Goal: Book appointment/travel/reservation

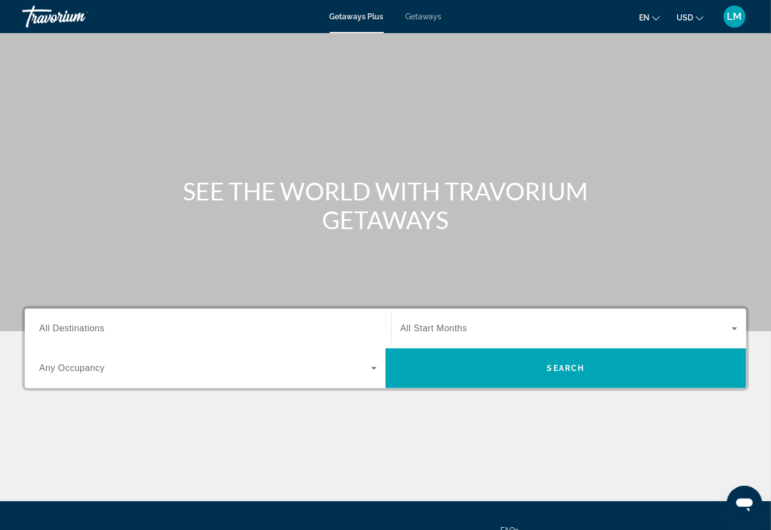
click at [417, 13] on span "Getaways" at bounding box center [424, 16] width 36 height 9
click at [66, 327] on span "All Destinations" at bounding box center [71, 328] width 65 height 9
click at [66, 327] on input "Destination All Destinations" at bounding box center [207, 328] width 337 height 13
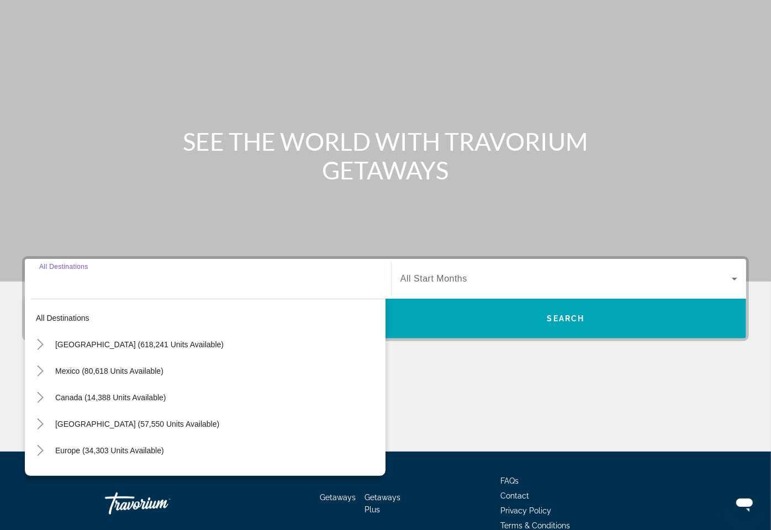
scroll to position [66, 0]
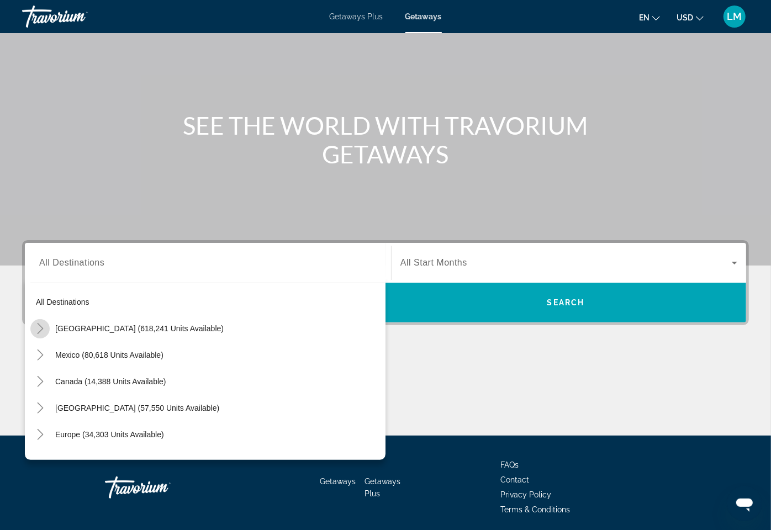
click at [38, 330] on icon "Toggle United States (618,241 units available)" at bounding box center [40, 328] width 11 height 11
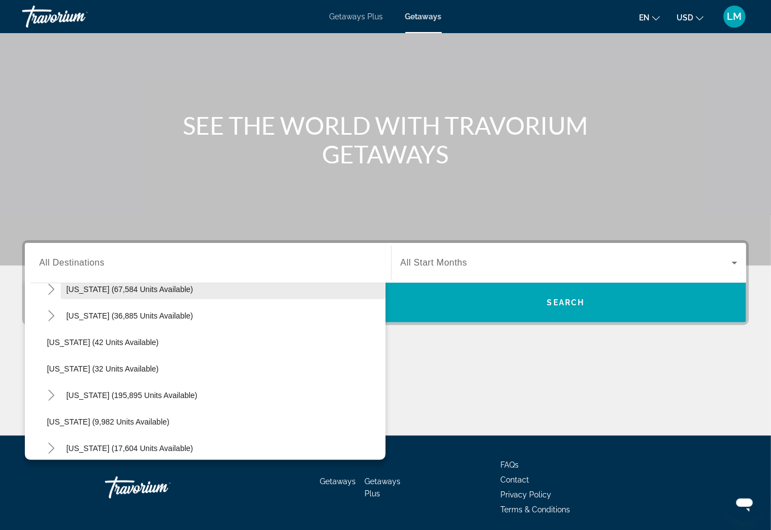
scroll to position [140, 0]
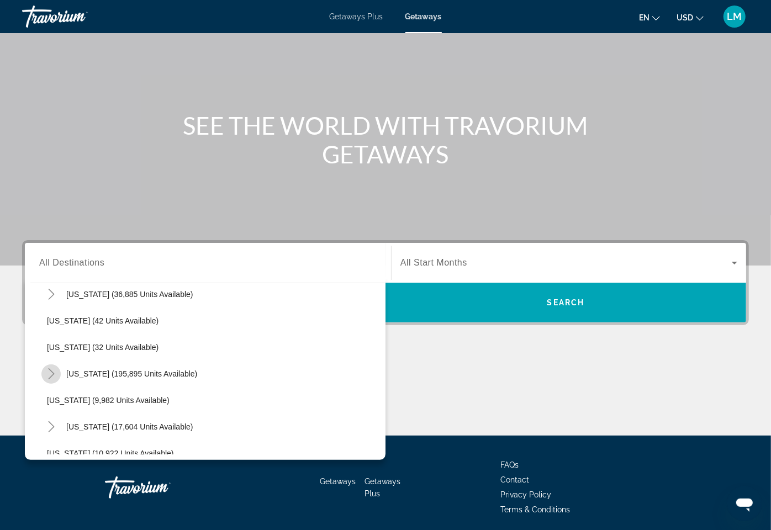
click at [53, 370] on icon "Toggle Florida (195,895 units available)" at bounding box center [51, 373] width 11 height 11
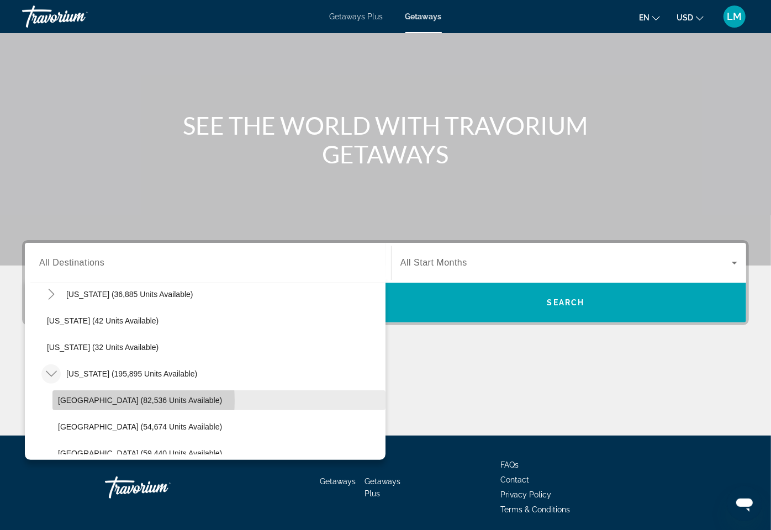
click at [101, 400] on span "Orlando & Disney Area (82,536 units available)" at bounding box center [140, 400] width 164 height 9
type input "**********"
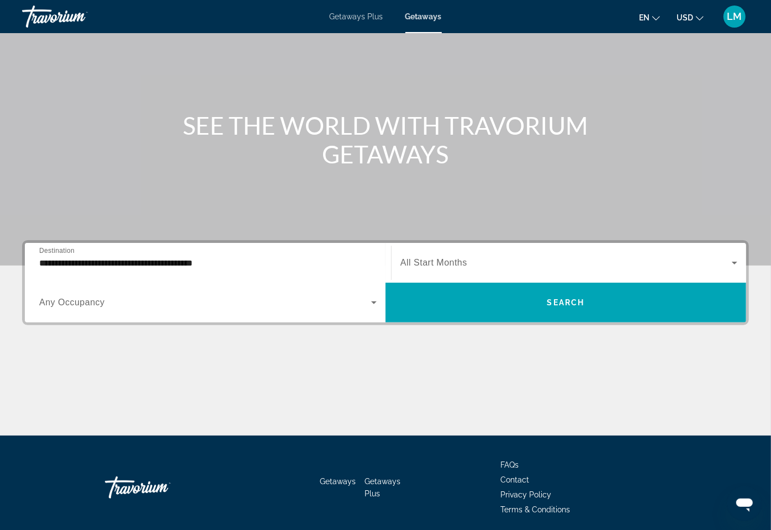
click at [400, 258] on span "All Start Months" at bounding box center [433, 262] width 67 height 9
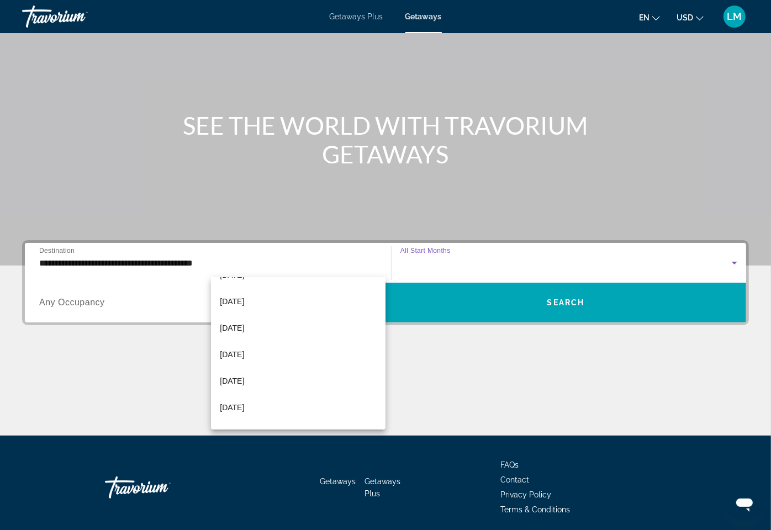
scroll to position [120, 0]
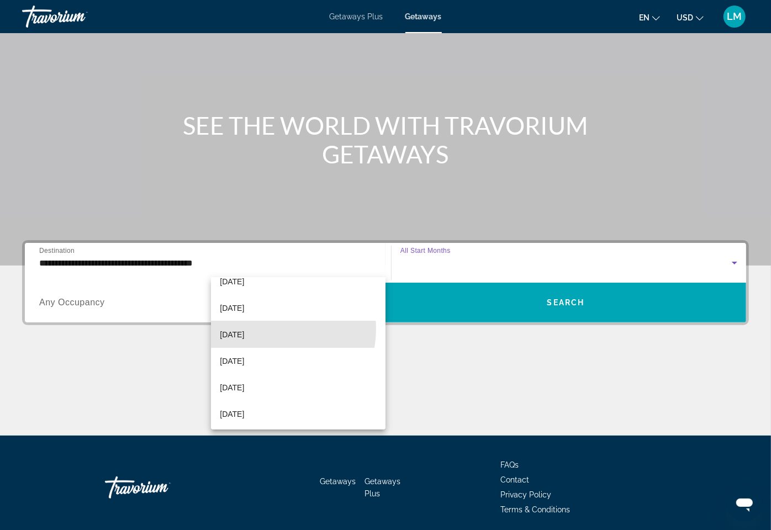
click at [244, 328] on span "February 2026" at bounding box center [232, 334] width 24 height 13
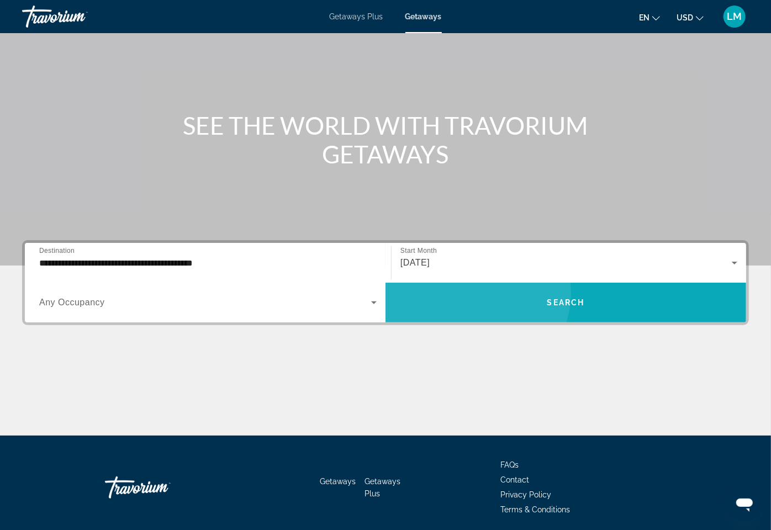
click at [656, 289] on span "Search widget" at bounding box center [565, 302] width 361 height 27
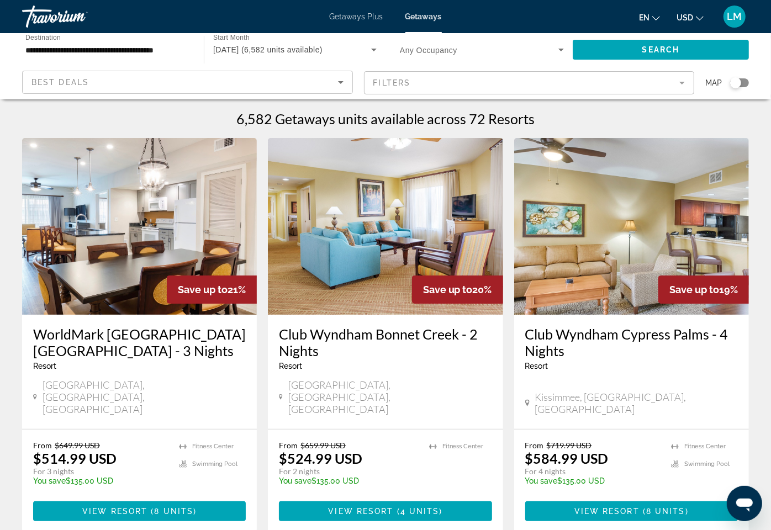
click at [400, 48] on span "Search widget" at bounding box center [479, 49] width 158 height 13
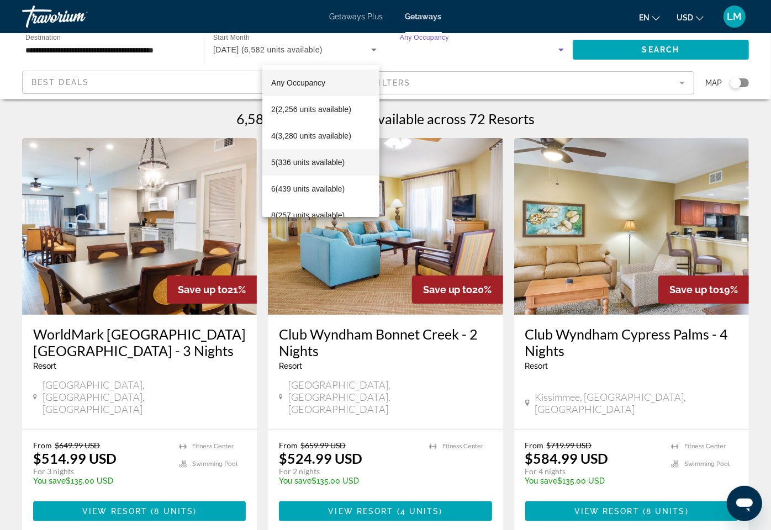
scroll to position [42, 0]
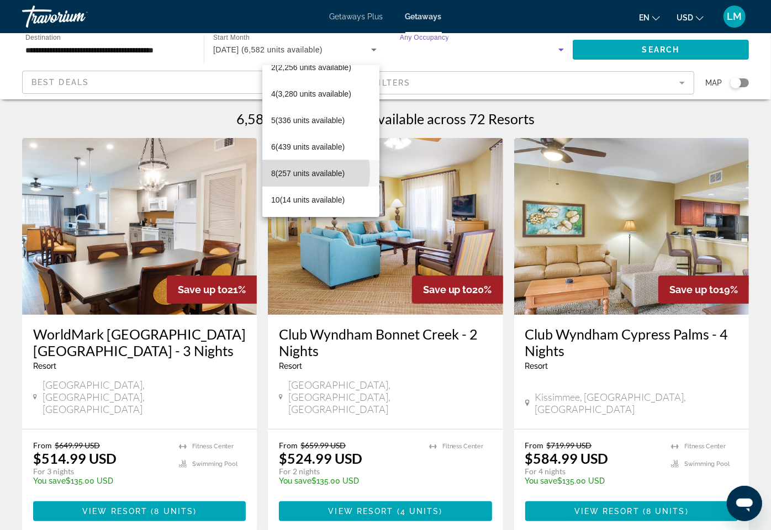
click at [303, 172] on span "8 (257 units available)" at bounding box center [307, 173] width 73 height 13
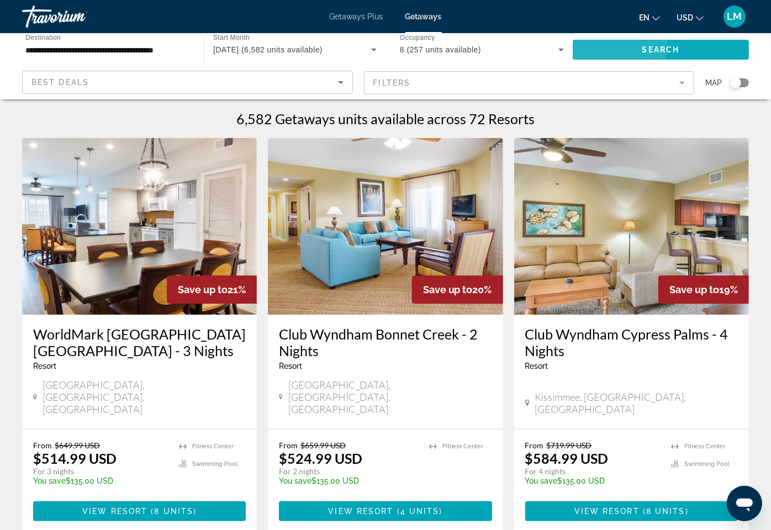
click at [642, 45] on span "Search" at bounding box center [661, 49] width 38 height 9
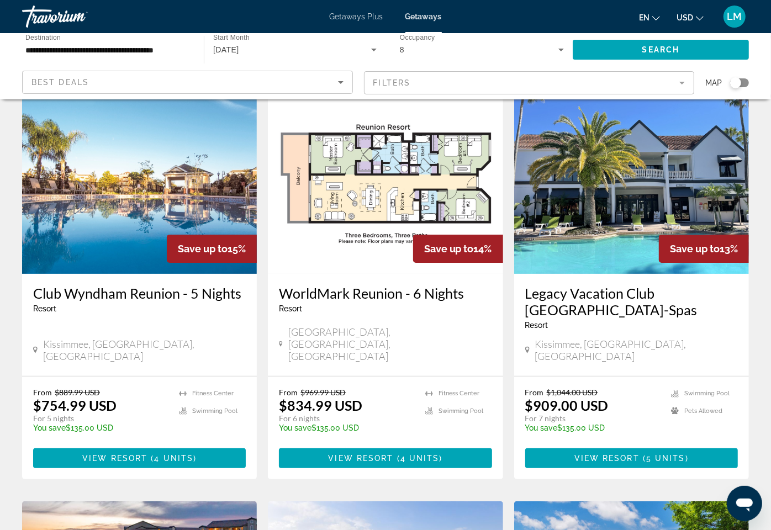
scroll to position [40, 0]
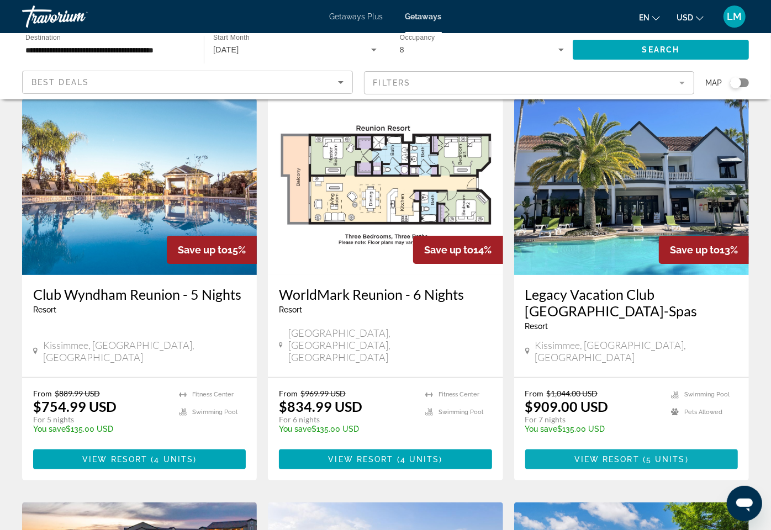
click at [603, 446] on span "Main content" at bounding box center [631, 459] width 213 height 27
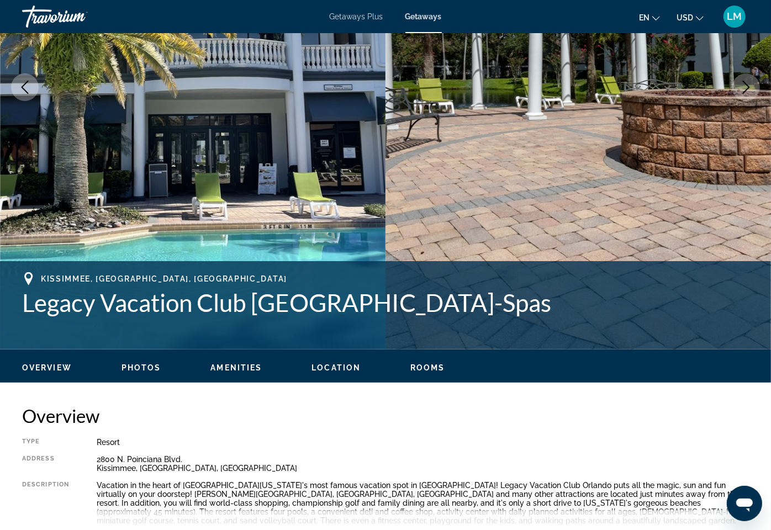
scroll to position [209, 0]
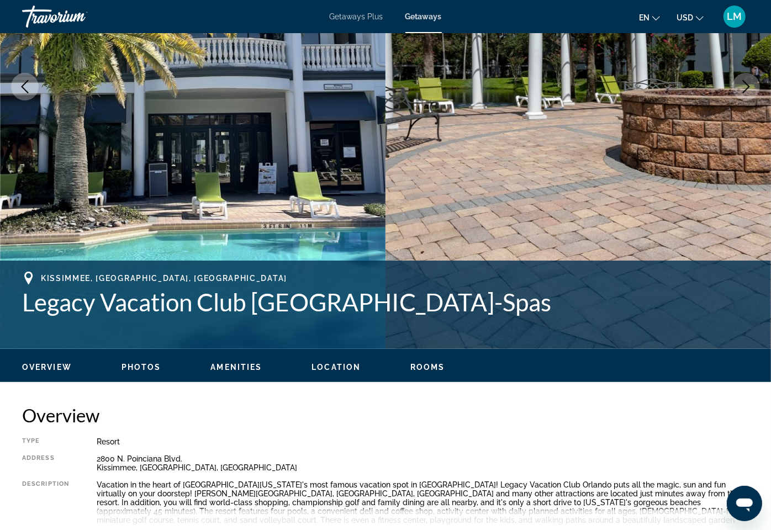
click at [382, 480] on div "Vacation in the heart of Central Florida's most famous vacation spot in Orlando…" at bounding box center [423, 502] width 652 height 44
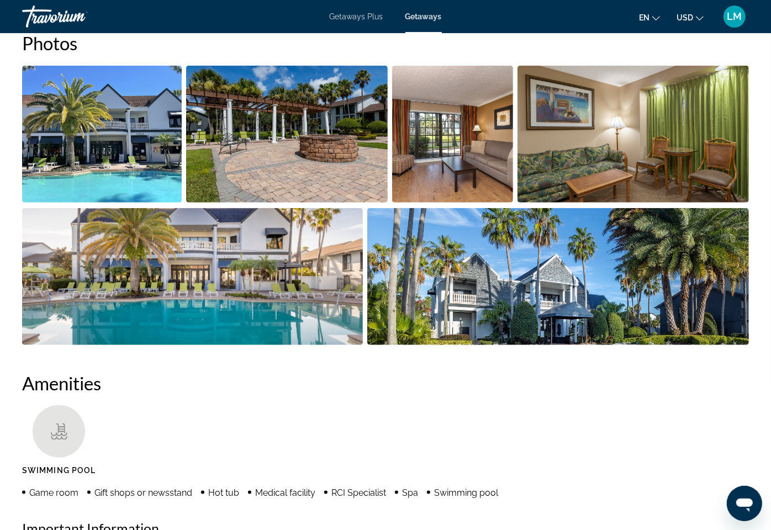
scroll to position [712, 0]
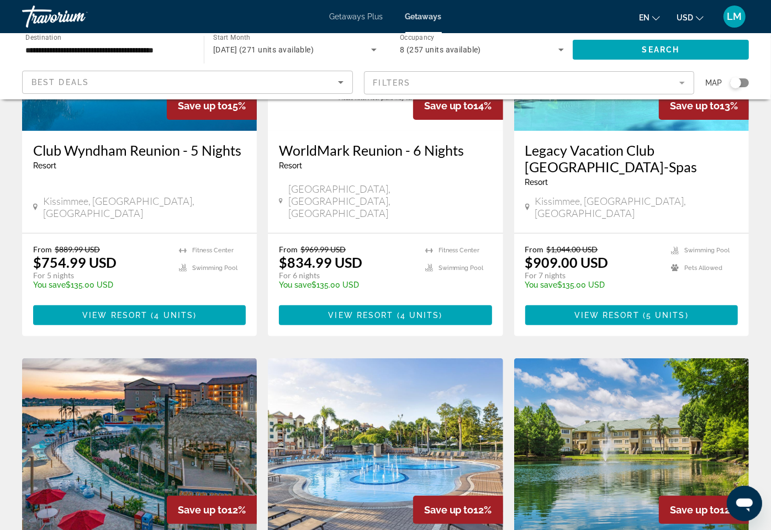
scroll to position [196, 0]
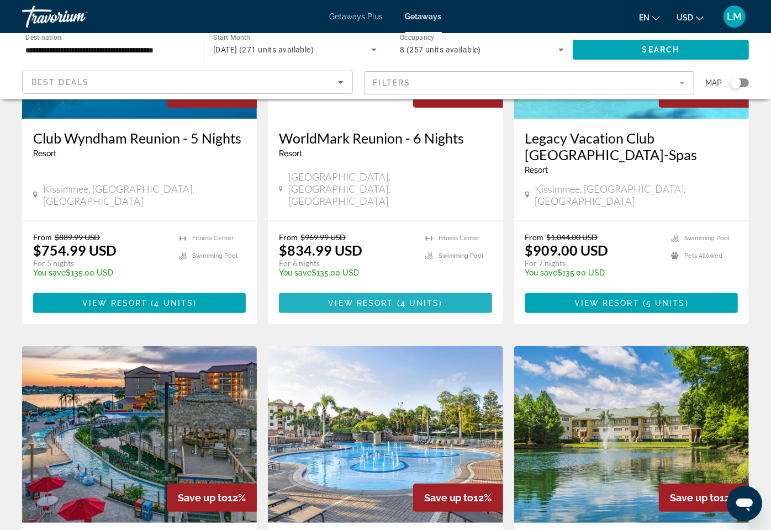
click at [370, 299] on span "View Resort" at bounding box center [360, 303] width 65 height 9
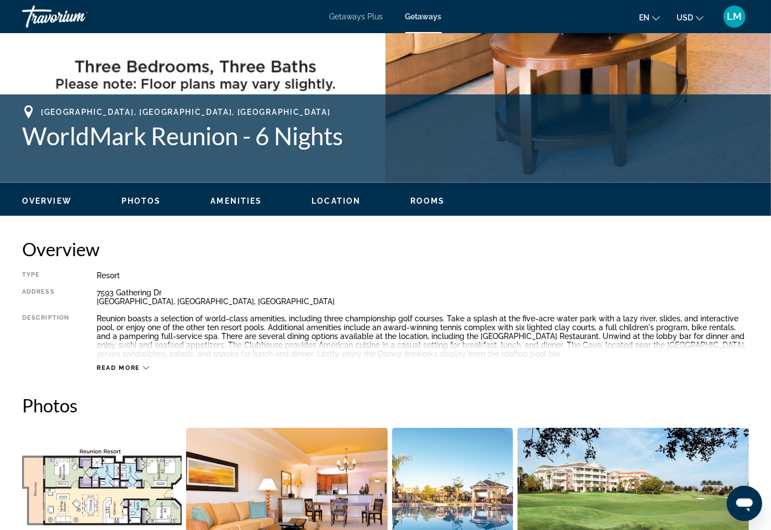
scroll to position [374, 0]
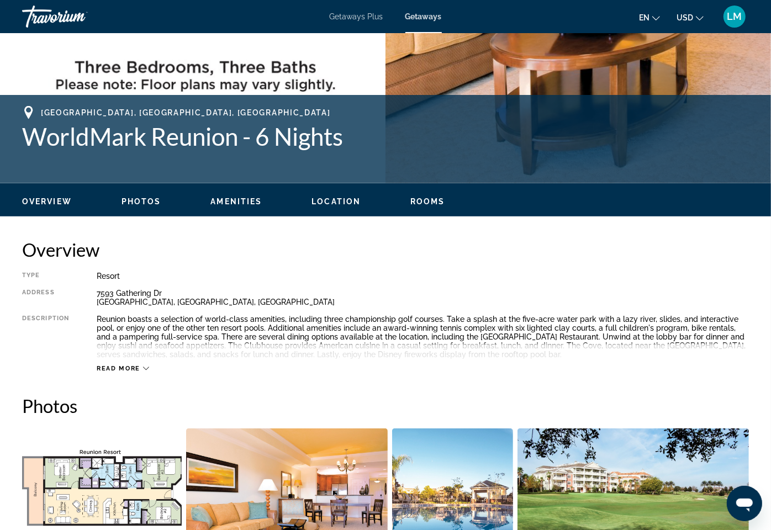
click at [287, 428] on img "Open full-screen image slider" at bounding box center [286, 496] width 201 height 137
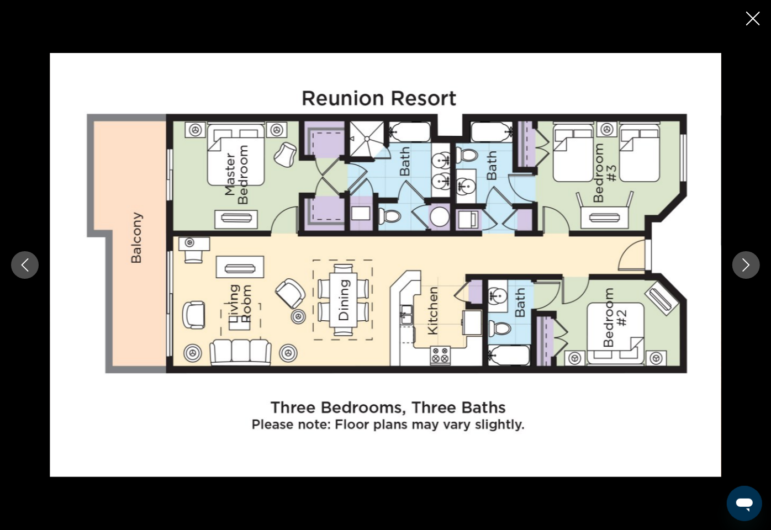
click at [754, 17] on icon "Close slideshow" at bounding box center [753, 19] width 14 height 14
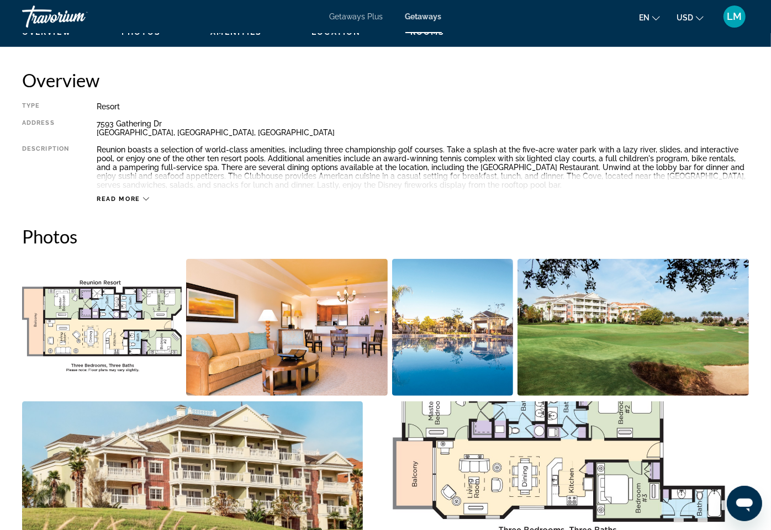
scroll to position [545, 0]
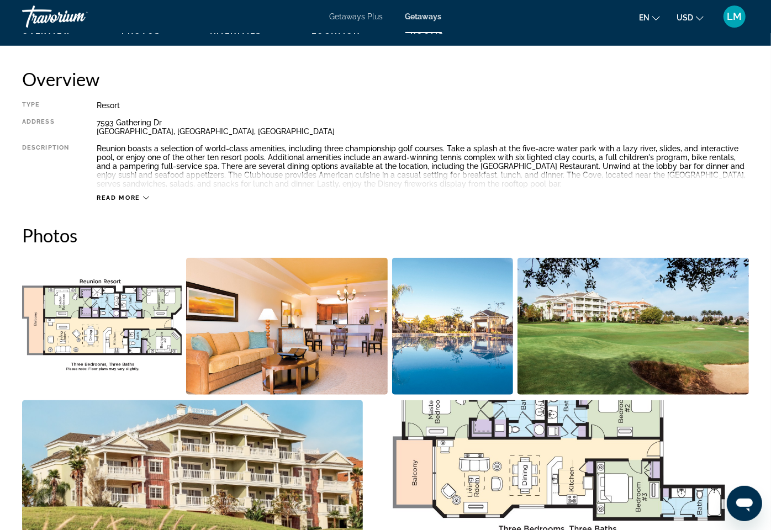
click at [248, 400] on img "Open full-screen image slider" at bounding box center [192, 468] width 341 height 137
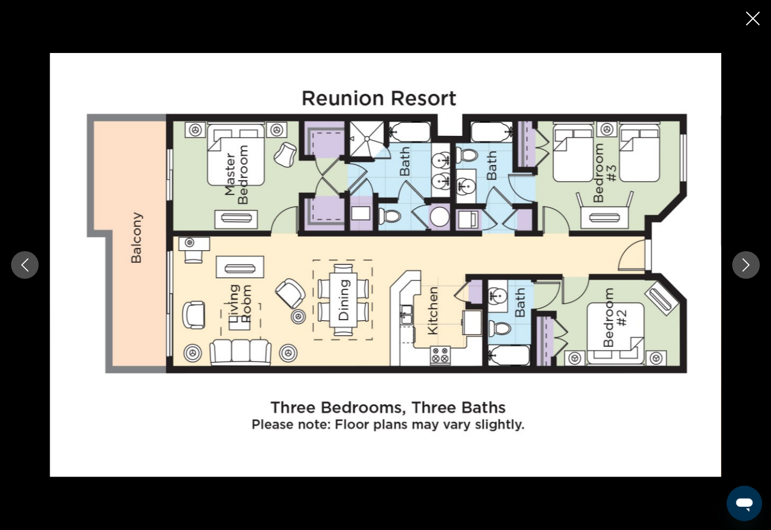
click at [742, 263] on icon "Next image" at bounding box center [745, 264] width 13 height 13
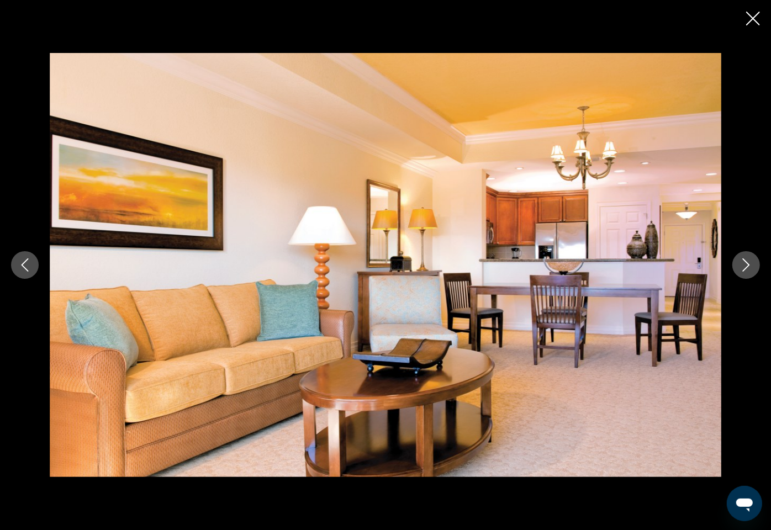
click at [742, 263] on icon "Next image" at bounding box center [745, 264] width 13 height 13
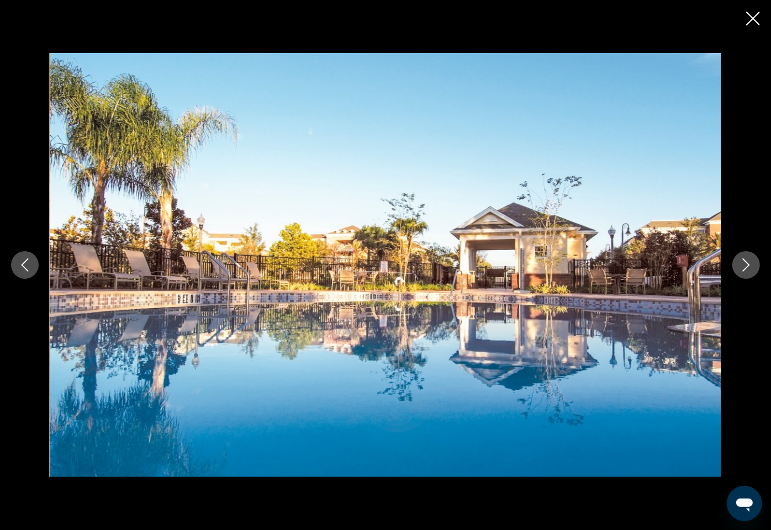
click at [742, 263] on icon "Next image" at bounding box center [745, 264] width 13 height 13
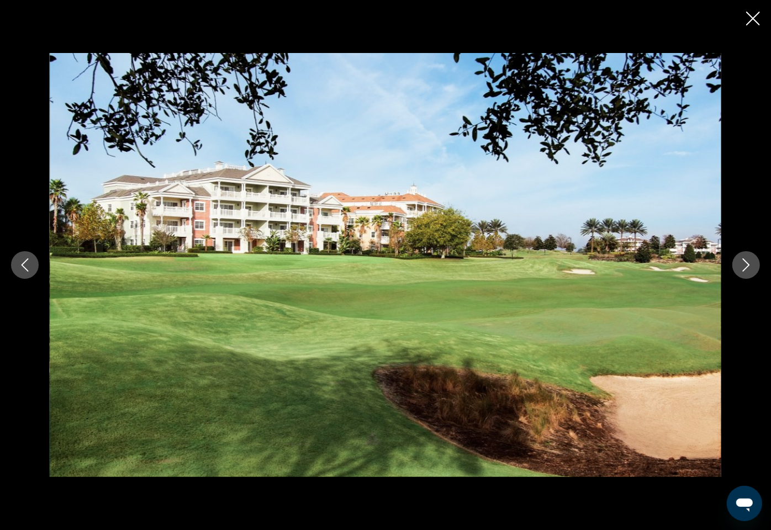
click at [742, 263] on icon "Next image" at bounding box center [745, 264] width 13 height 13
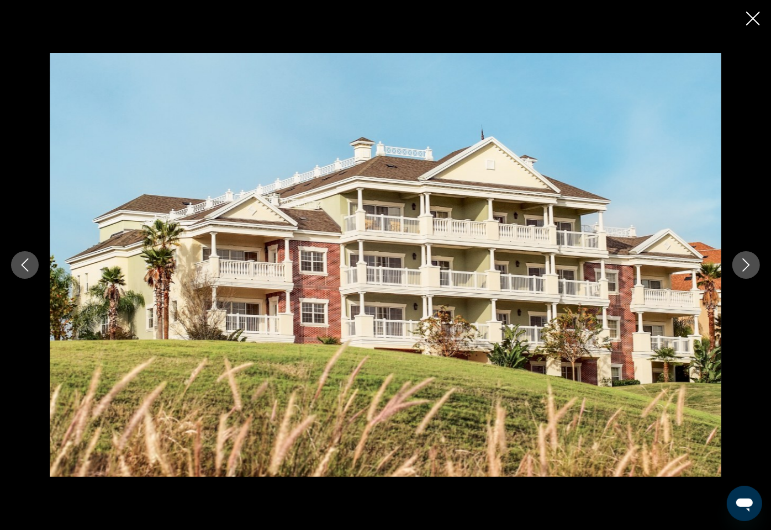
click at [742, 263] on icon "Next image" at bounding box center [745, 264] width 13 height 13
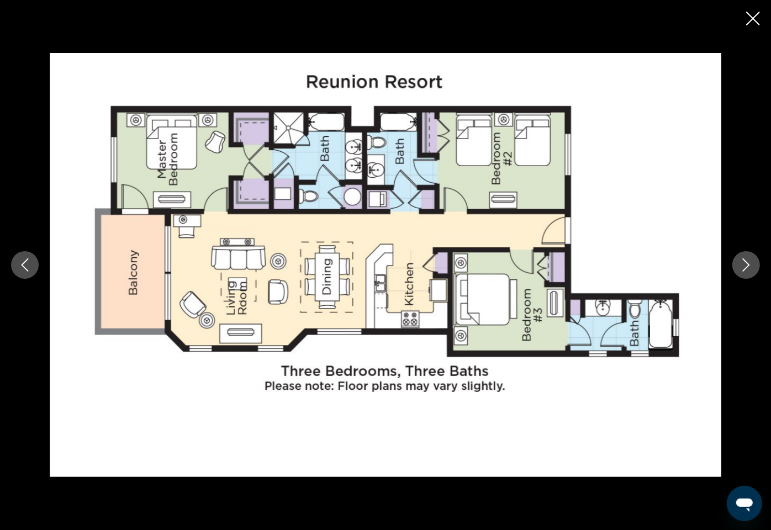
click at [742, 263] on icon "Next image" at bounding box center [745, 264] width 13 height 13
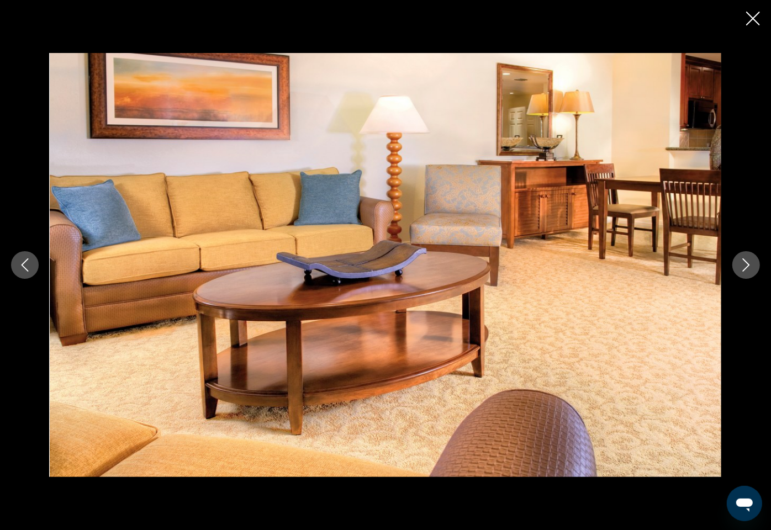
click at [742, 263] on icon "Next image" at bounding box center [745, 264] width 13 height 13
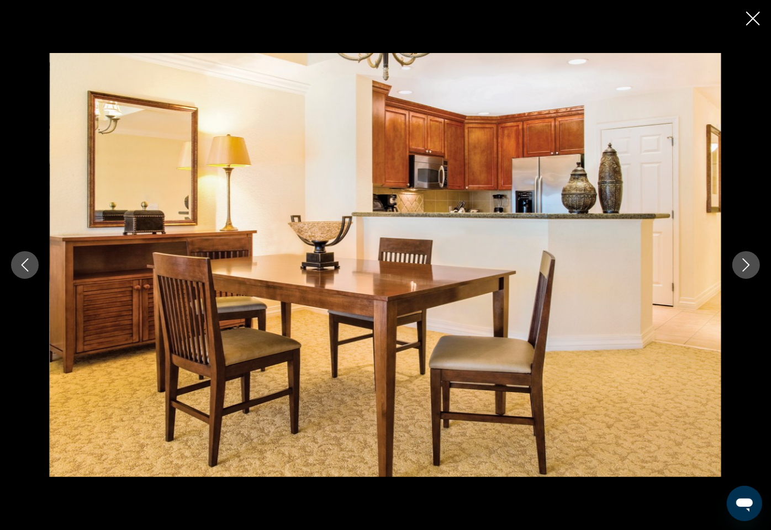
click at [742, 263] on icon "Next image" at bounding box center [745, 264] width 13 height 13
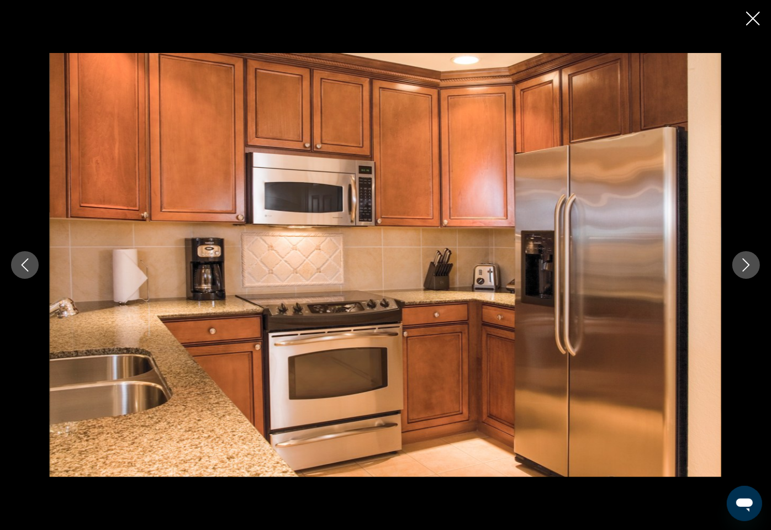
click at [742, 263] on icon "Next image" at bounding box center [745, 264] width 13 height 13
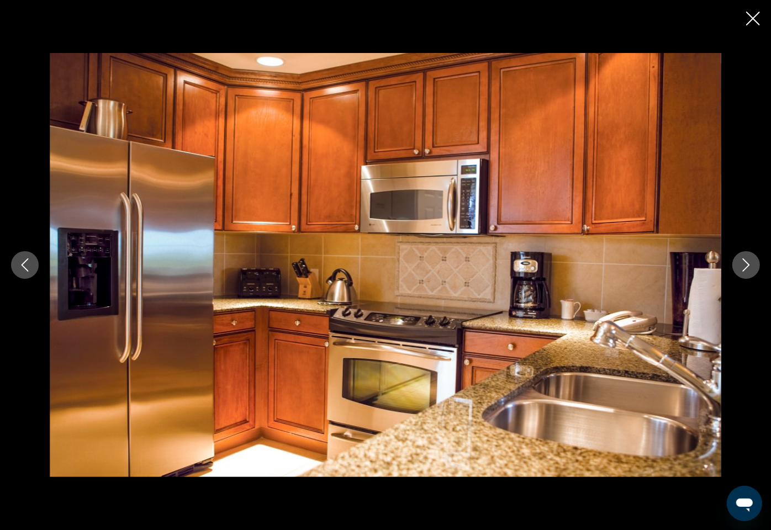
click at [742, 263] on icon "Next image" at bounding box center [745, 264] width 13 height 13
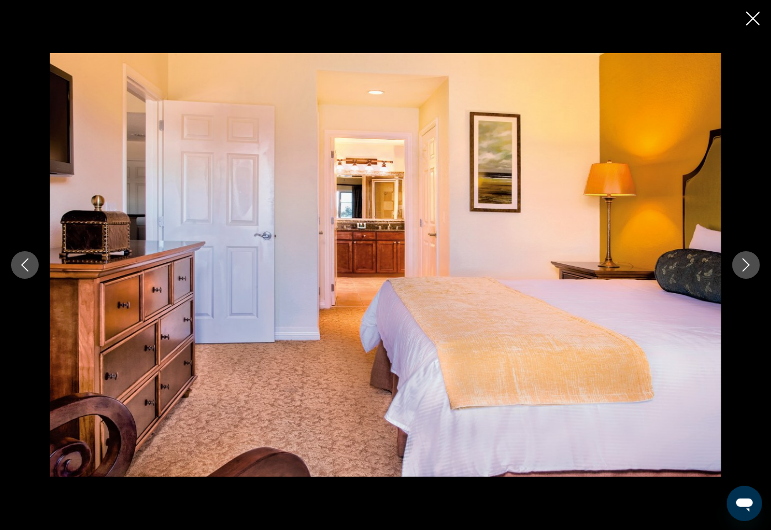
click at [742, 263] on icon "Next image" at bounding box center [745, 264] width 13 height 13
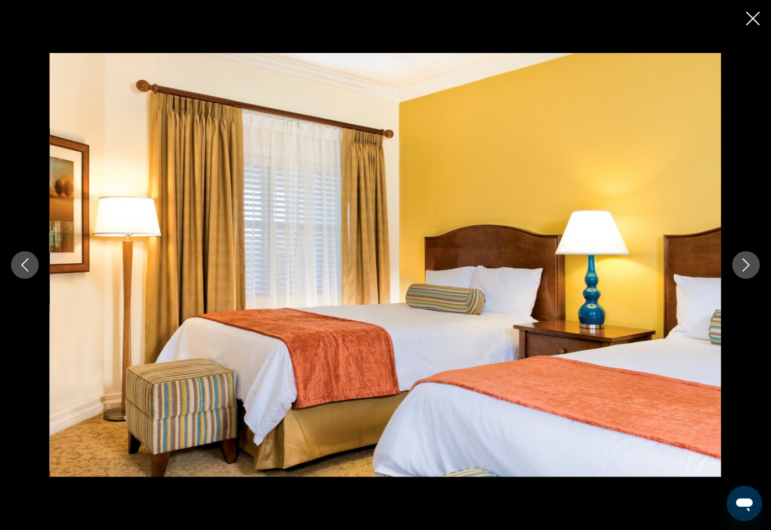
click at [742, 263] on icon "Next image" at bounding box center [745, 264] width 13 height 13
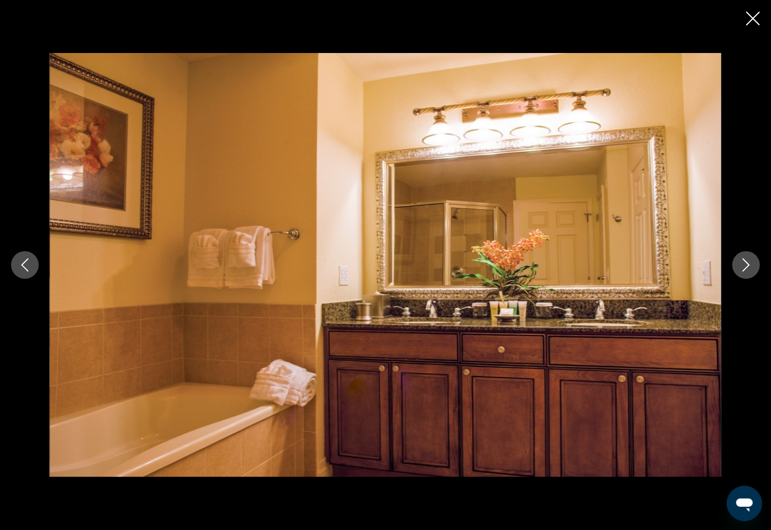
click at [742, 263] on icon "Next image" at bounding box center [745, 264] width 13 height 13
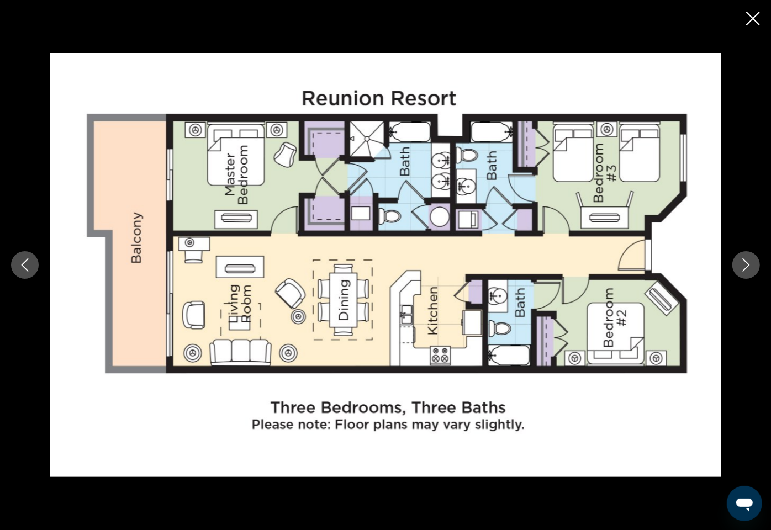
click at [742, 264] on icon "Next image" at bounding box center [745, 264] width 13 height 13
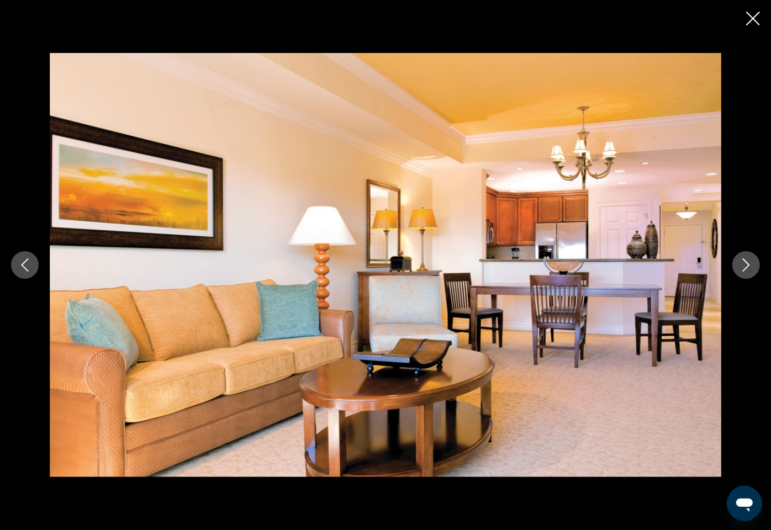
click at [755, 15] on icon "Close slideshow" at bounding box center [753, 19] width 14 height 14
